Goal: Task Accomplishment & Management: Use online tool/utility

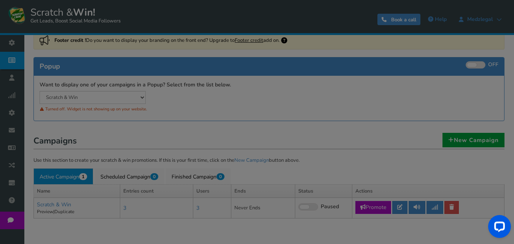
scroll to position [76, 0]
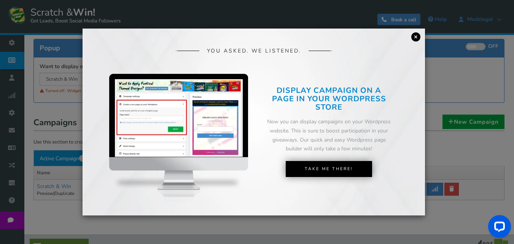
click at [417, 35] on link "×" at bounding box center [416, 36] width 9 height 9
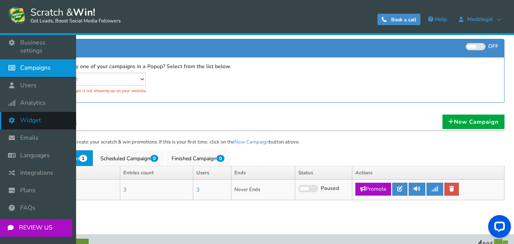
click at [38, 112] on link "Widget" at bounding box center [38, 121] width 76 height 18
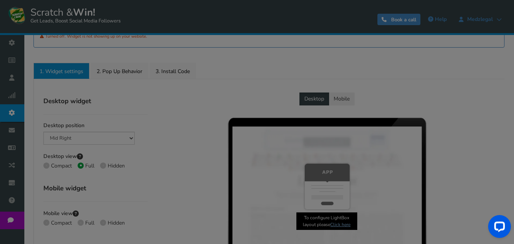
scroll to position [152, 0]
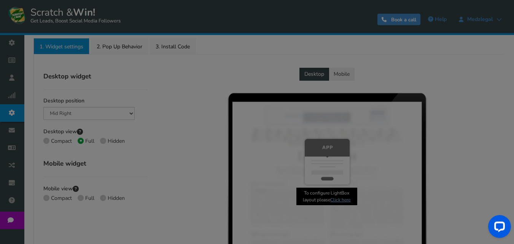
radio input "true"
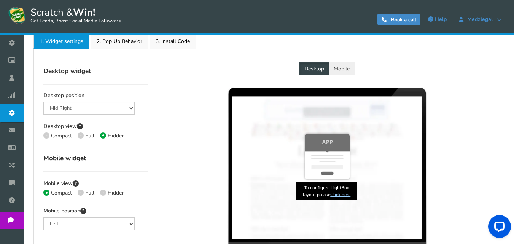
scroll to position [190, 0]
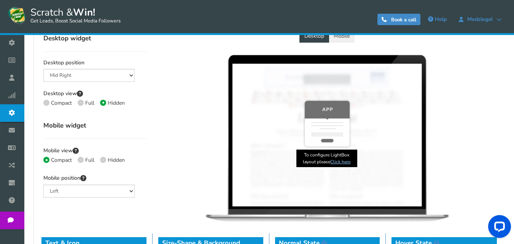
click at [343, 161] on link "Click here" at bounding box center [341, 162] width 20 height 6
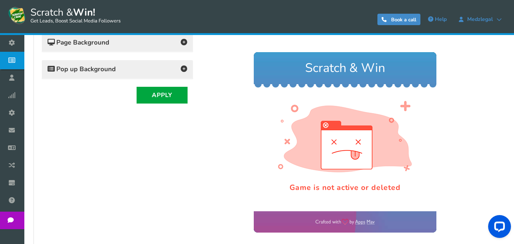
scroll to position [176, 0]
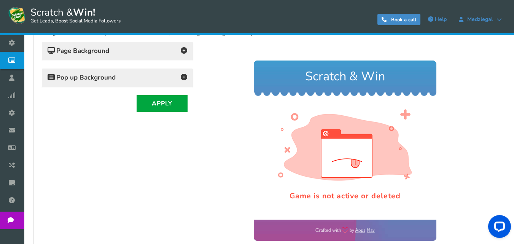
click at [173, 84] on div "Pop up Background" at bounding box center [117, 78] width 151 height 19
click at [181, 77] on icon at bounding box center [184, 77] width 6 height 6
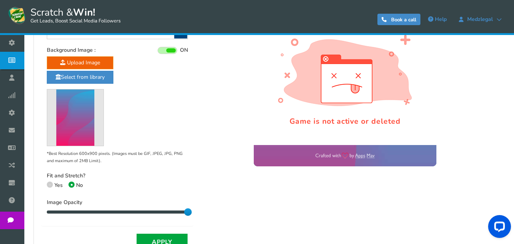
scroll to position [252, 0]
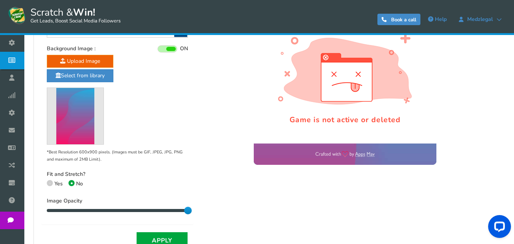
drag, startPoint x: 187, startPoint y: 210, endPoint x: 239, endPoint y: 192, distance: 54.7
click at [239, 192] on div "Change the color of title text, buttons & button text and upload a background i…" at bounding box center [270, 97] width 456 height 303
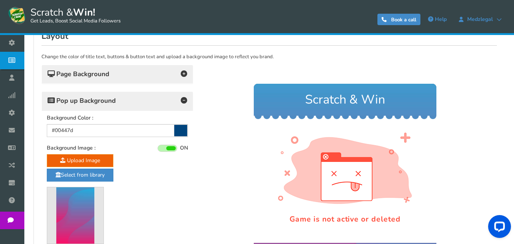
scroll to position [137, 0]
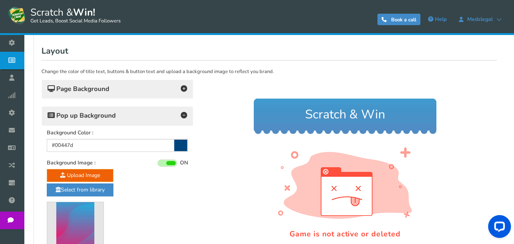
click at [162, 96] on div "Page Background" at bounding box center [117, 89] width 151 height 19
click at [184, 90] on icon at bounding box center [184, 88] width 6 height 6
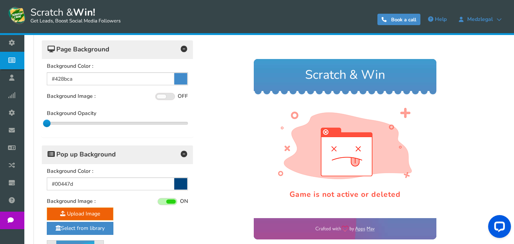
scroll to position [176, 0]
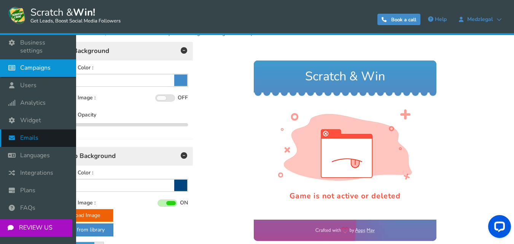
drag, startPoint x: 49, startPoint y: 124, endPoint x: 19, endPoint y: 123, distance: 29.7
click at [19, 123] on div "Business settings Campaigns Users Analytics Themes Unsubscribers Widget Emails …" at bounding box center [257, 159] width 514 height 601
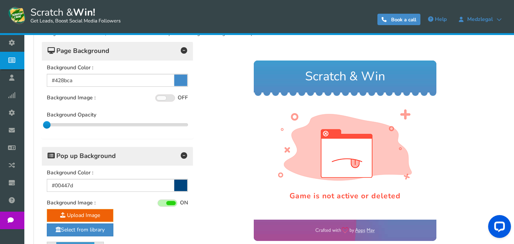
click at [212, 116] on div at bounding box center [345, 150] width 292 height 219
click at [179, 155] on h4 "Pop up Background" at bounding box center [118, 156] width 140 height 11
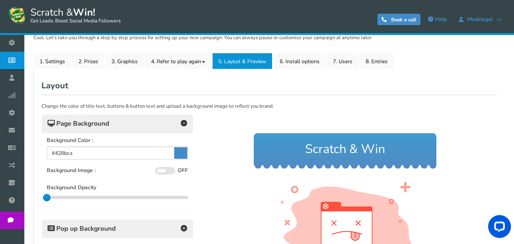
scroll to position [99, 0]
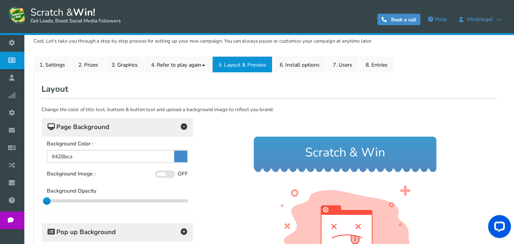
click at [182, 129] on icon at bounding box center [184, 126] width 6 height 6
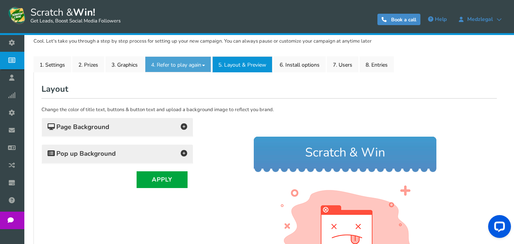
click at [190, 62] on link "4. Refer to play again" at bounding box center [178, 64] width 66 height 16
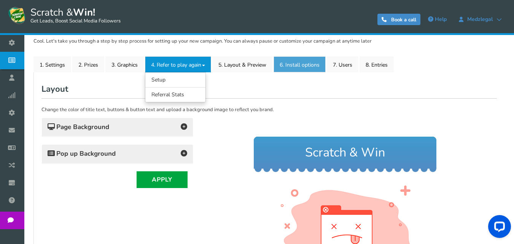
click at [302, 63] on link "6. Install options New" at bounding box center [300, 64] width 52 height 16
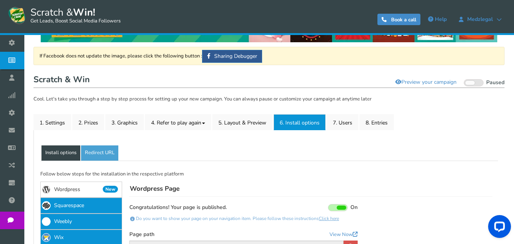
scroll to position [23, 0]
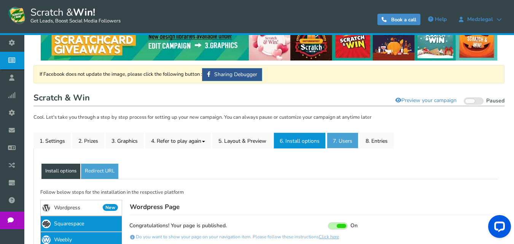
click at [345, 137] on link "7. Users" at bounding box center [343, 141] width 32 height 16
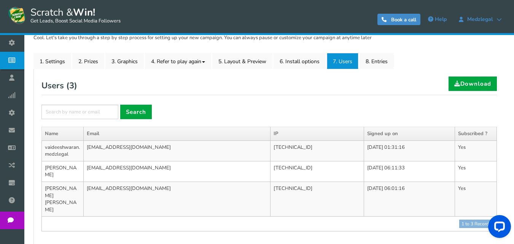
scroll to position [89, 0]
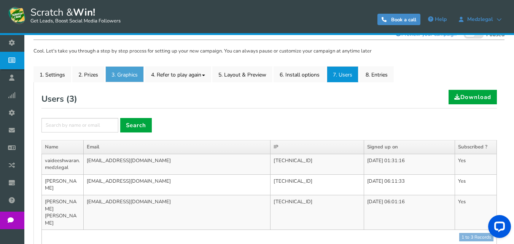
click at [130, 72] on link "3. Graphics" at bounding box center [124, 74] width 38 height 16
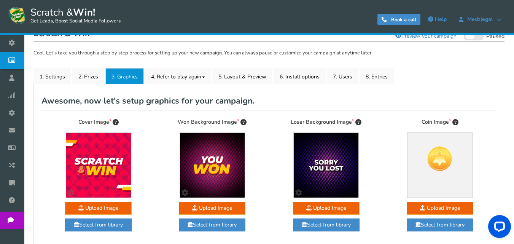
scroll to position [68, 0]
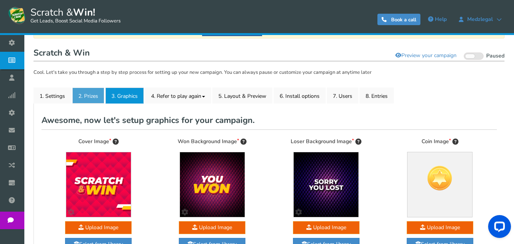
click at [94, 96] on link "2. Prizes" at bounding box center [88, 96] width 32 height 16
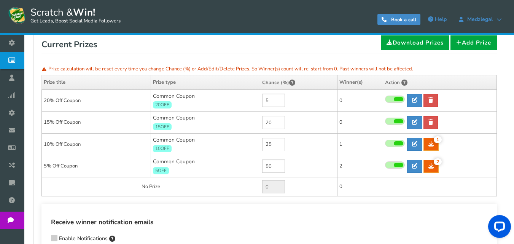
scroll to position [106, 0]
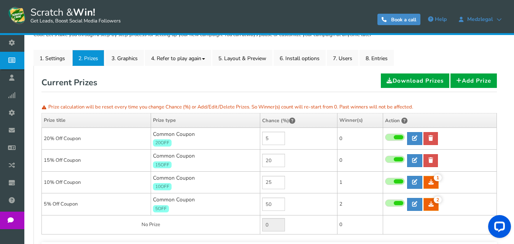
click at [167, 142] on span "20OFF" at bounding box center [162, 142] width 19 height 7
drag, startPoint x: 168, startPoint y: 142, endPoint x: 157, endPoint y: 144, distance: 11.1
click at [157, 144] on span "20OFF" at bounding box center [162, 142] width 19 height 7
click at [158, 141] on span "20OFF" at bounding box center [162, 142] width 19 height 7
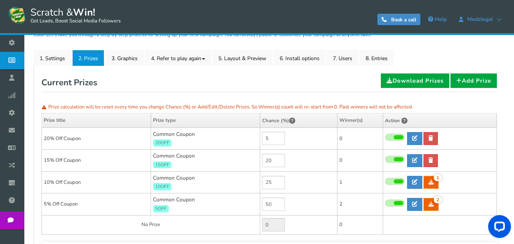
click at [161, 142] on span "20OFF" at bounding box center [162, 142] width 19 height 7
click at [167, 141] on span "20OFF" at bounding box center [162, 142] width 19 height 7
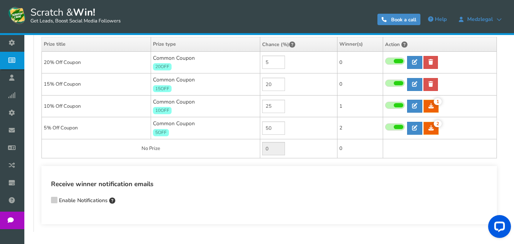
scroll to position [144, 0]
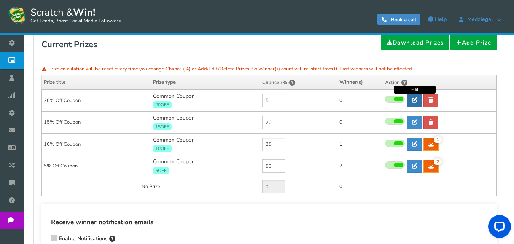
click at [416, 102] on icon at bounding box center [414, 99] width 5 height 5
type input "20% Off Coupon"
type input "20OFF"
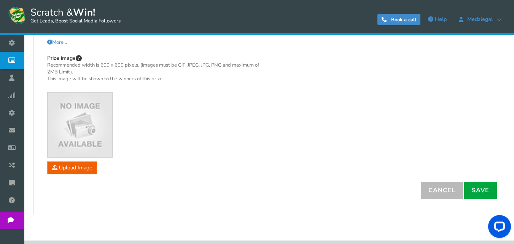
scroll to position [261, 0]
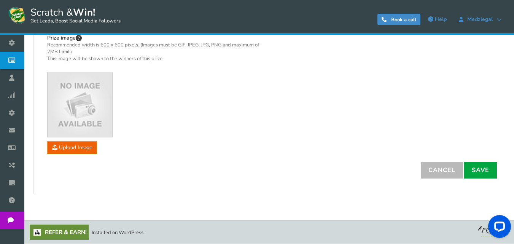
click at [433, 161] on div "Prize title 20% Off Coupon Instructions if any (Optional) More... Less... You c…" at bounding box center [270, 49] width 456 height 225
click at [432, 172] on link "Cancel" at bounding box center [442, 170] width 42 height 17
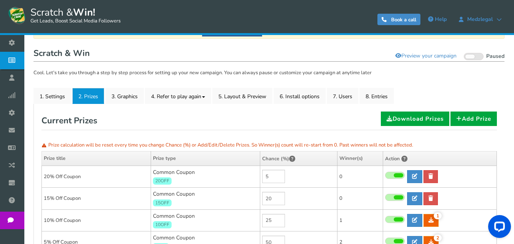
scroll to position [0, 0]
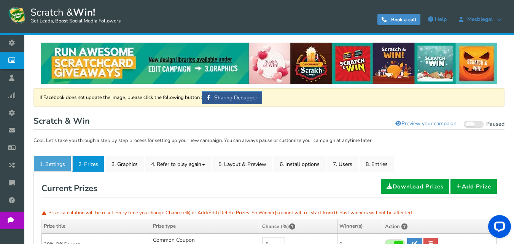
click at [53, 161] on link "1. Settings" at bounding box center [53, 164] width 38 height 16
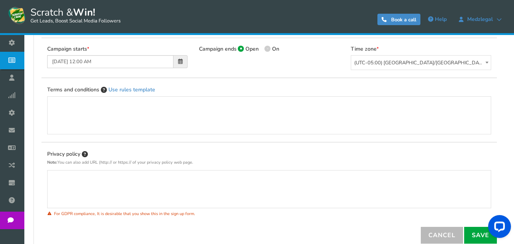
scroll to position [247, 0]
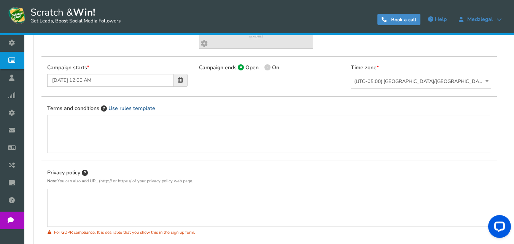
click at [123, 105] on link "Use rules template" at bounding box center [132, 108] width 47 height 7
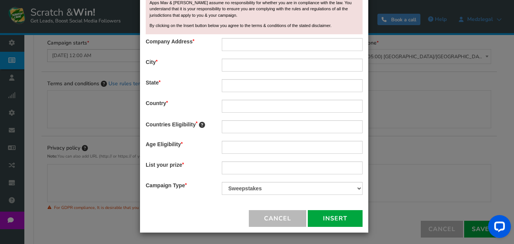
scroll to position [285, 0]
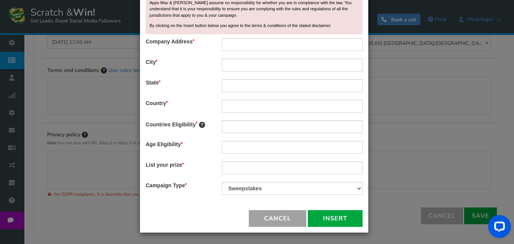
click at [276, 217] on button "Cancel" at bounding box center [278, 218] width 58 height 17
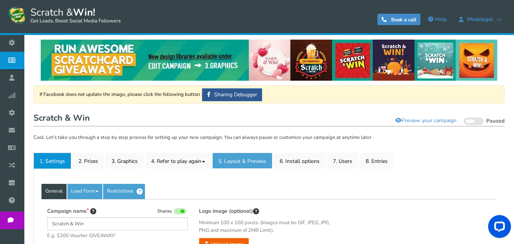
scroll to position [0, 0]
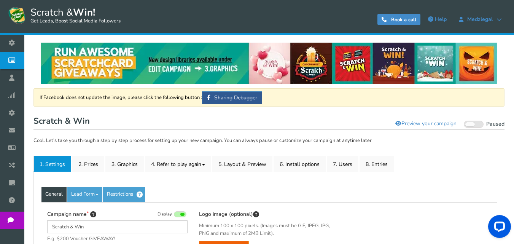
drag, startPoint x: 47, startPoint y: 1, endPoint x: 113, endPoint y: 116, distance: 132.5
click at [113, 116] on h1 "Scratch & Win Visit your campaign Preview your campaign Live Paused" at bounding box center [269, 121] width 471 height 15
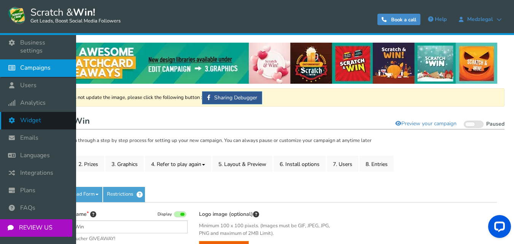
click at [39, 117] on span "Widget" at bounding box center [30, 121] width 21 height 8
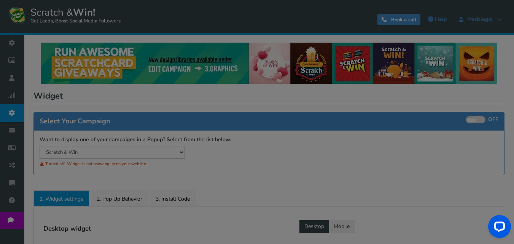
radio input "true"
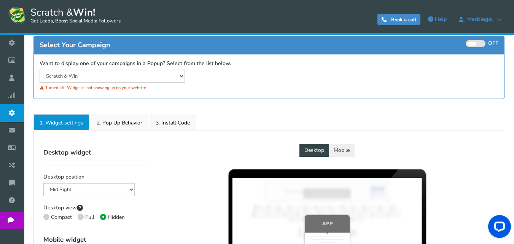
scroll to position [114, 0]
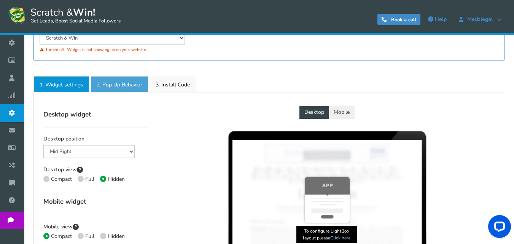
click at [131, 85] on link "2. Pop Up Behavior" at bounding box center [120, 84] width 58 height 16
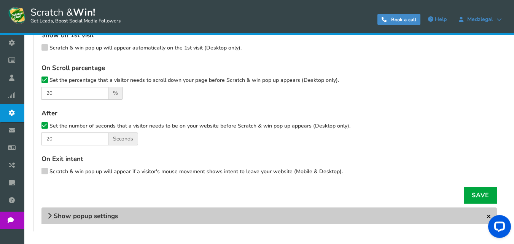
scroll to position [266, 0]
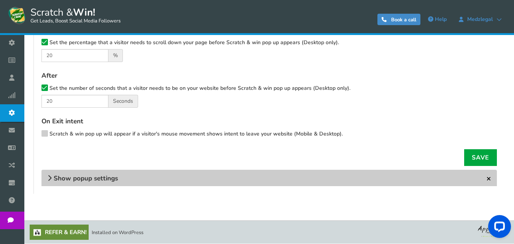
click at [144, 176] on h4 "Show popup settings" at bounding box center [270, 178] width 456 height 17
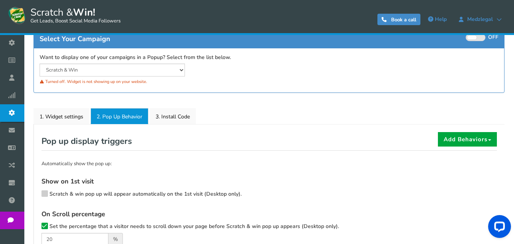
scroll to position [76, 0]
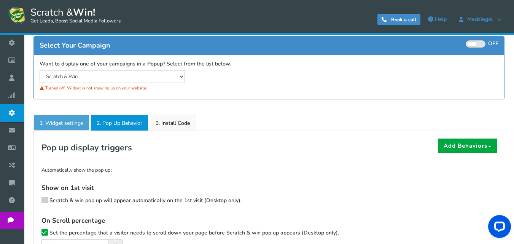
click at [74, 120] on link "1. Widget settings" at bounding box center [62, 123] width 56 height 16
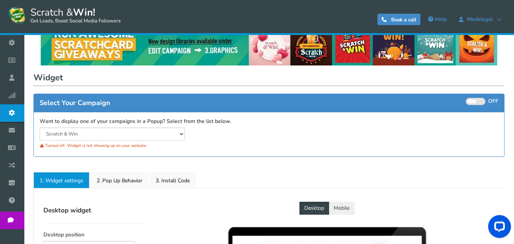
scroll to position [0, 0]
